Goal: Task Accomplishment & Management: Manage account settings

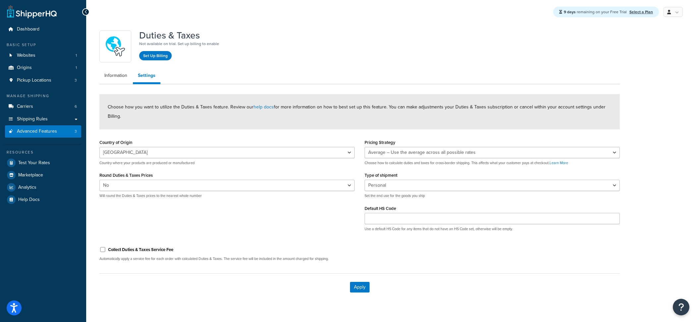
select select "US"
select select "false"
select select "AVERAGE"
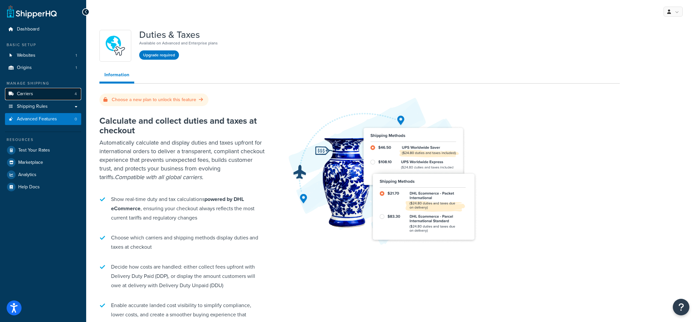
click at [63, 91] on link "Carriers 4" at bounding box center [43, 94] width 76 height 12
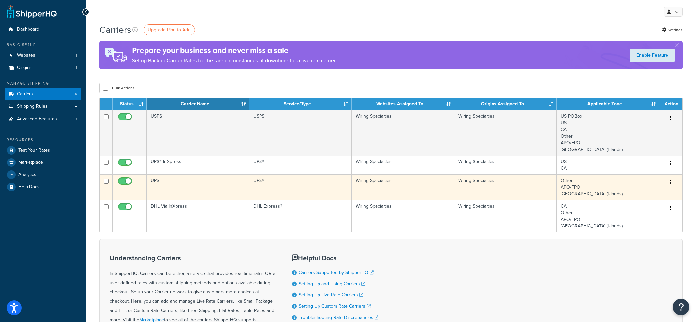
click at [230, 187] on td "UPS" at bounding box center [198, 187] width 102 height 26
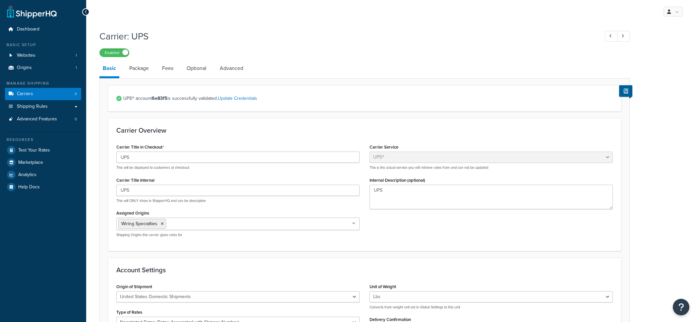
select select "ups"
click at [79, 123] on link "Advanced Features 0" at bounding box center [43, 119] width 76 height 12
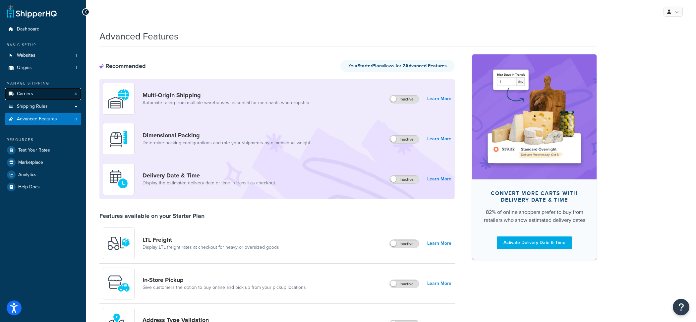
click at [52, 93] on link "Carriers 4" at bounding box center [43, 94] width 76 height 12
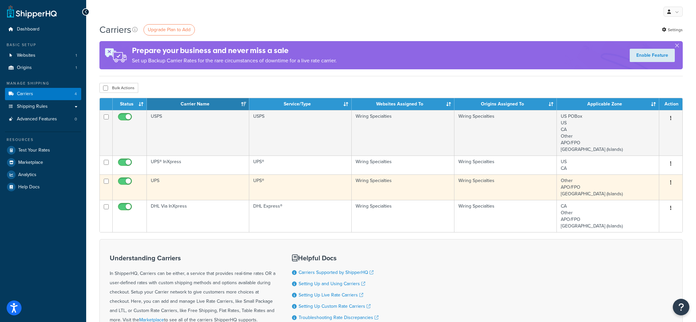
click at [208, 195] on td "UPS" at bounding box center [198, 187] width 102 height 26
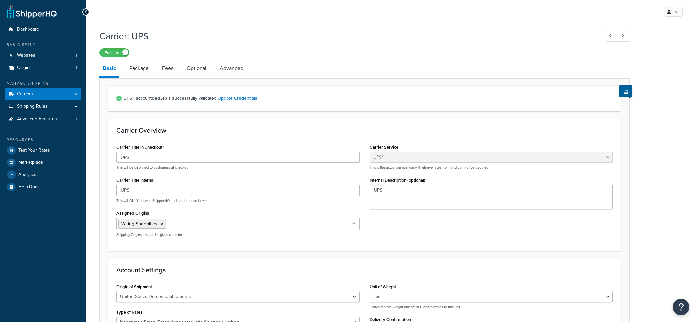
select select "ups"
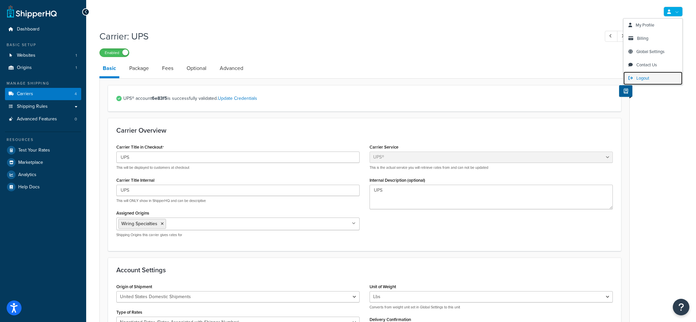
click at [652, 75] on link "Logout" at bounding box center [653, 78] width 59 height 13
